Goal: Information Seeking & Learning: Learn about a topic

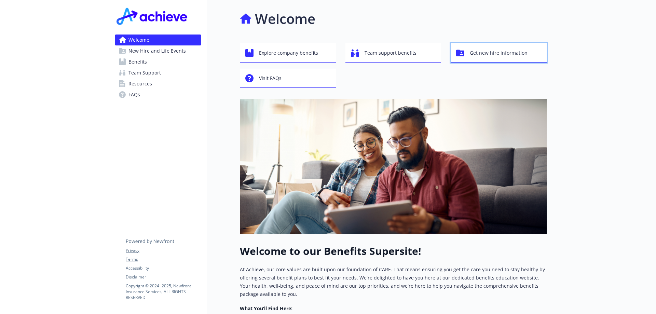
click at [477, 52] on span "Get new hire information" at bounding box center [499, 52] width 58 height 13
